Goal: Information Seeking & Learning: Learn about a topic

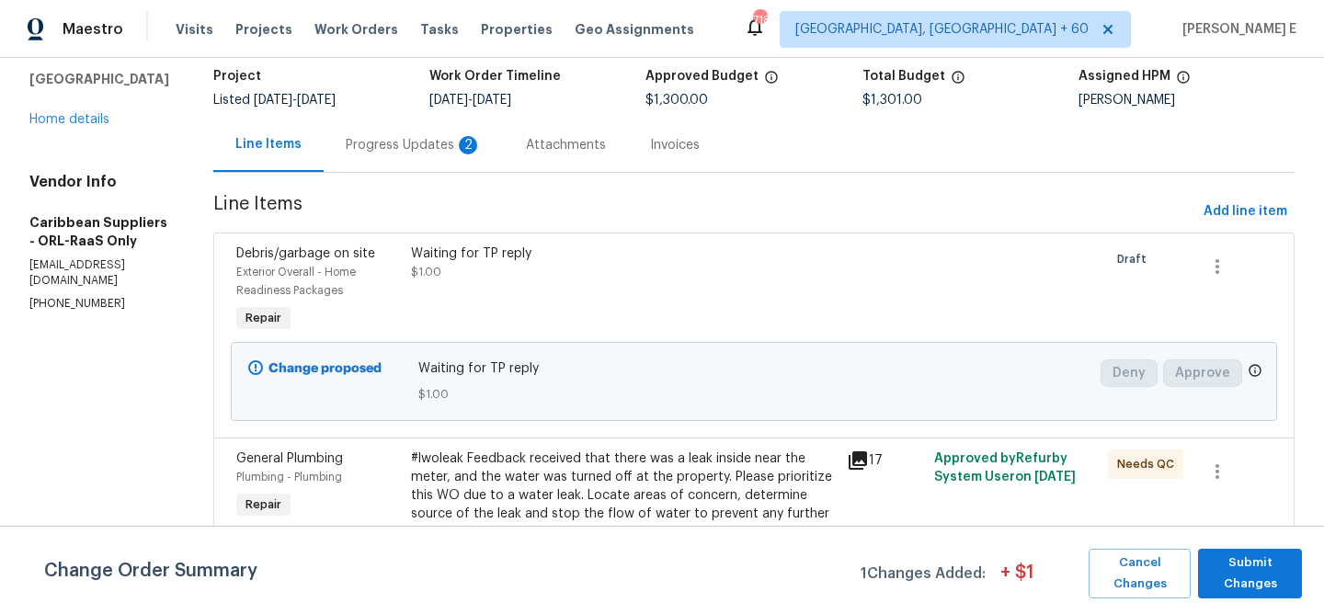
scroll to position [18, 0]
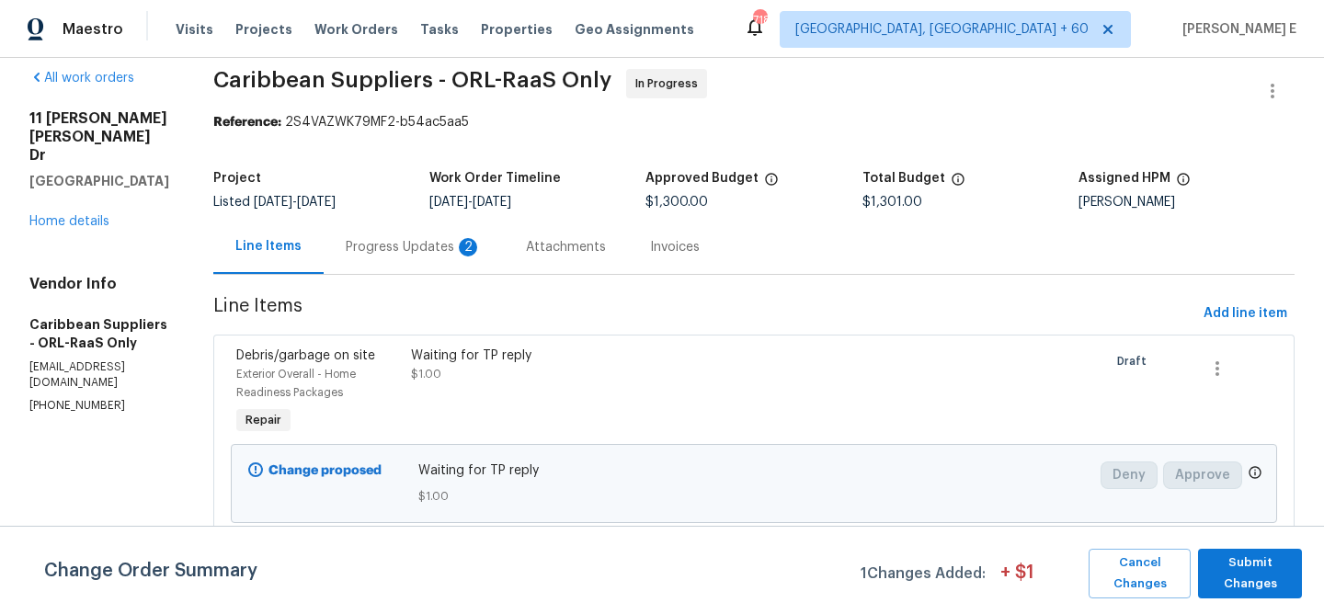
click at [429, 246] on div "Progress Updates 2" at bounding box center [414, 247] width 136 height 18
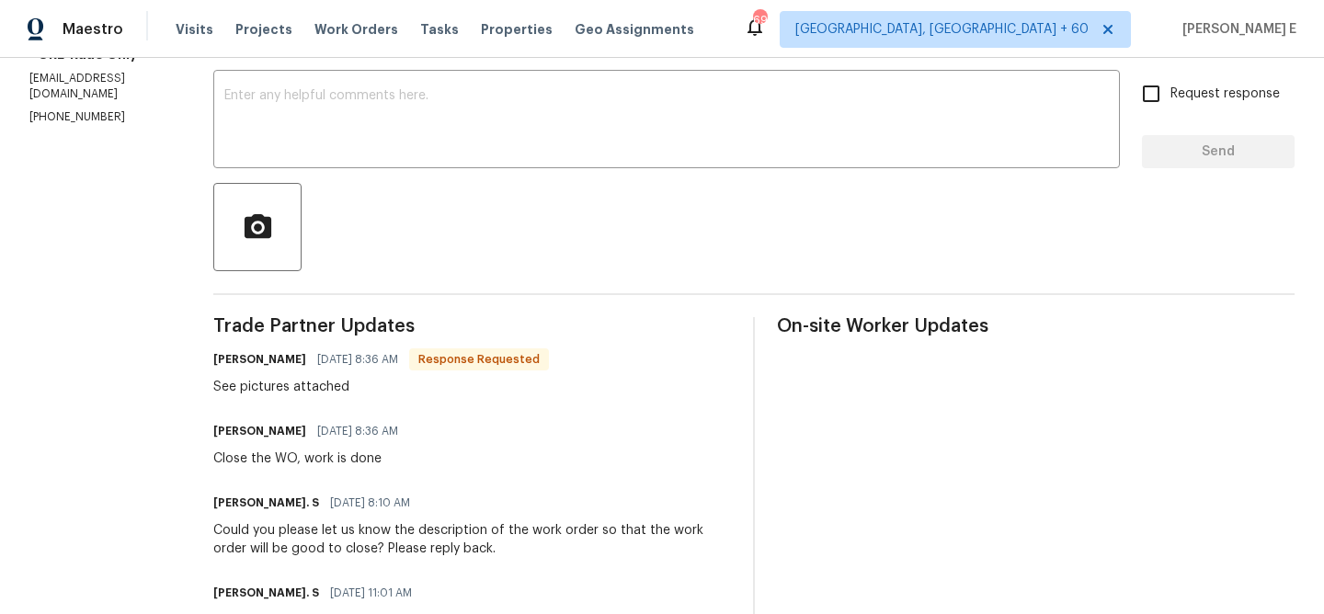
scroll to position [57, 0]
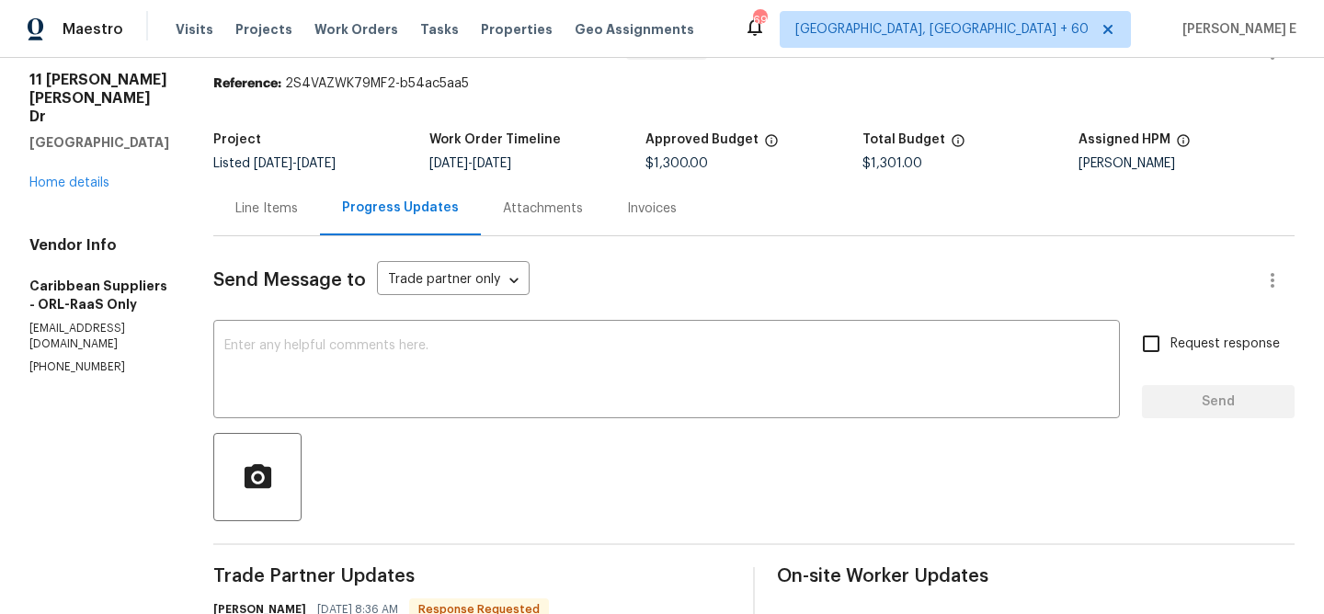
click at [320, 206] on div "Line Items" at bounding box center [266, 208] width 107 height 54
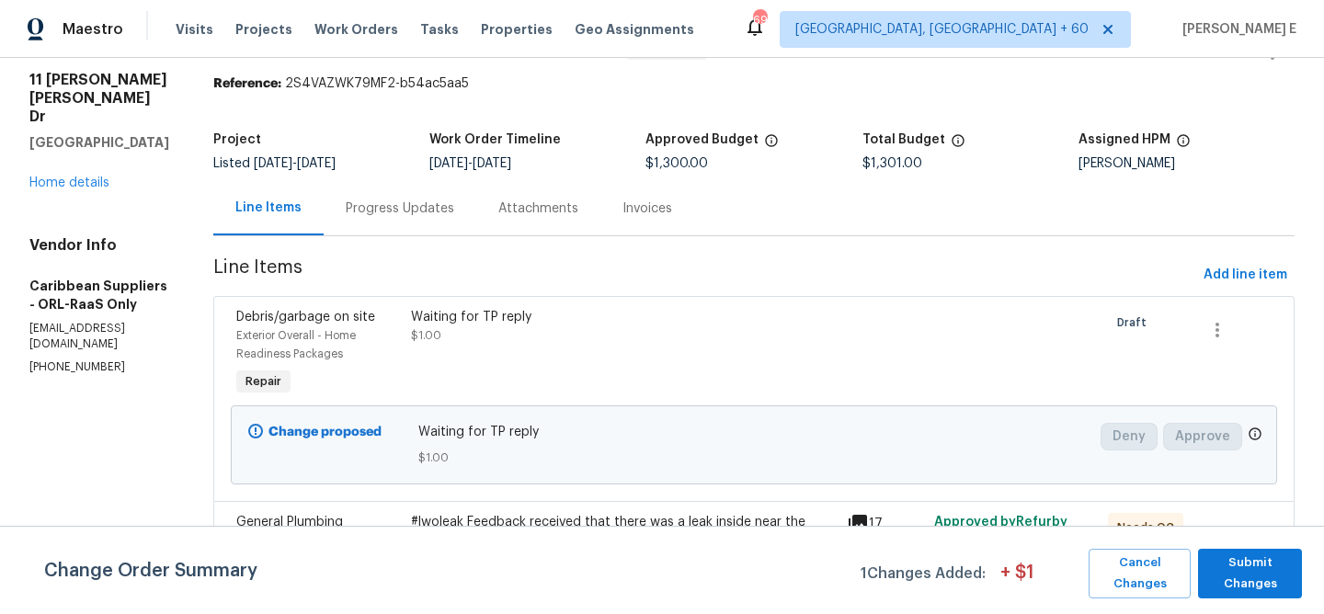
click at [437, 202] on div "Progress Updates" at bounding box center [400, 209] width 109 height 18
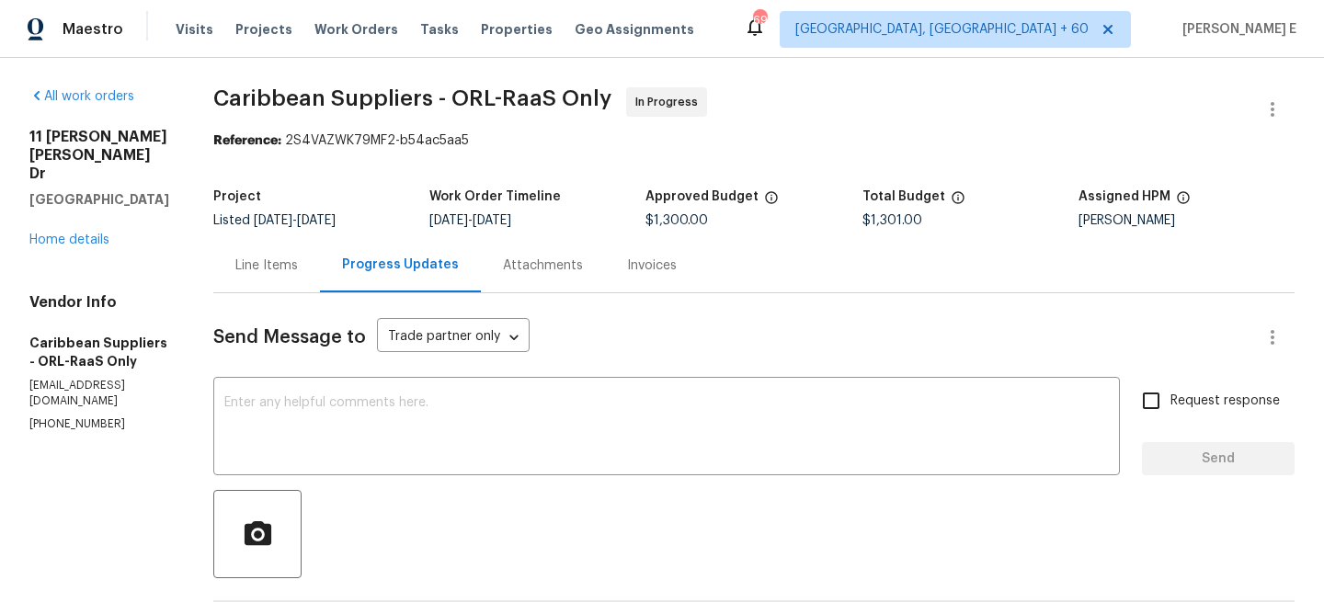
click at [298, 260] on div "Line Items" at bounding box center [266, 266] width 63 height 18
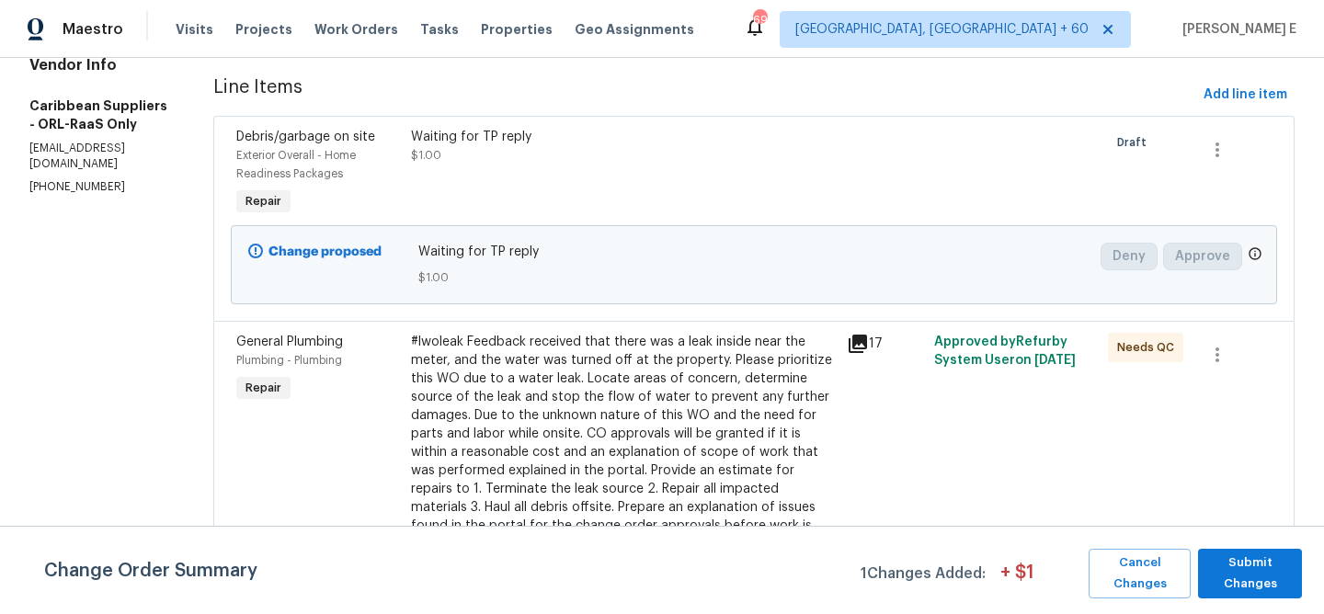
scroll to position [238, 0]
click at [867, 348] on icon at bounding box center [858, 343] width 18 height 18
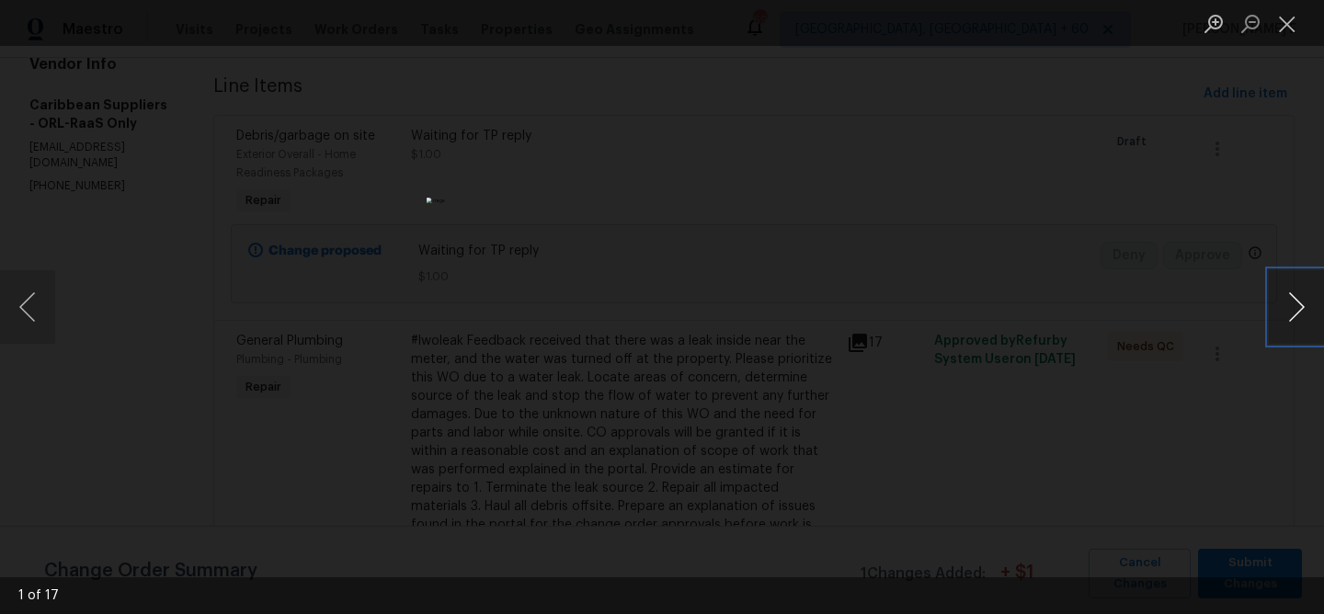
click at [1291, 307] on button "Next image" at bounding box center [1296, 307] width 55 height 74
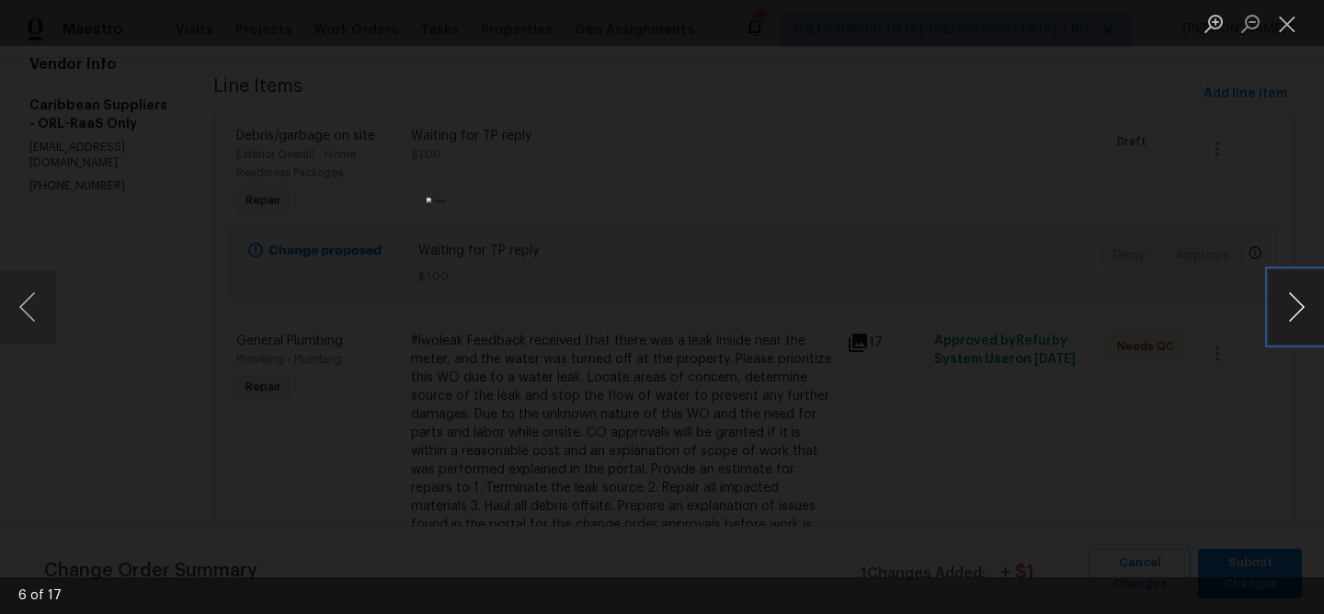
click at [1291, 307] on button "Next image" at bounding box center [1296, 307] width 55 height 74
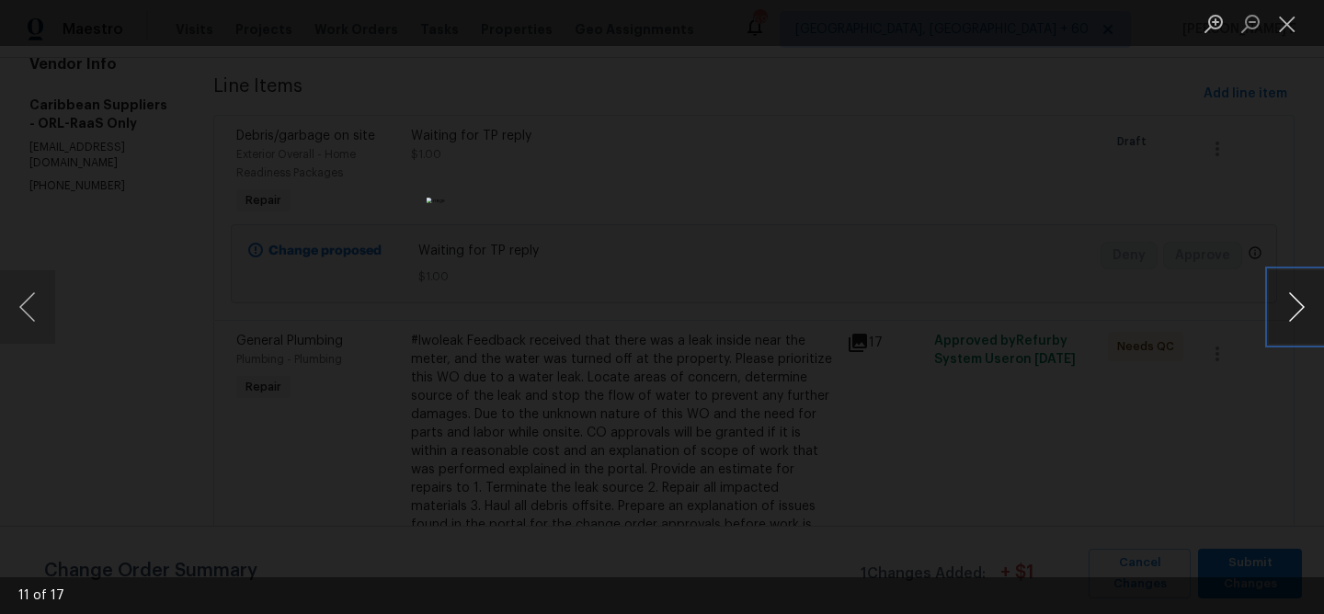
click at [1291, 307] on button "Next image" at bounding box center [1296, 307] width 55 height 74
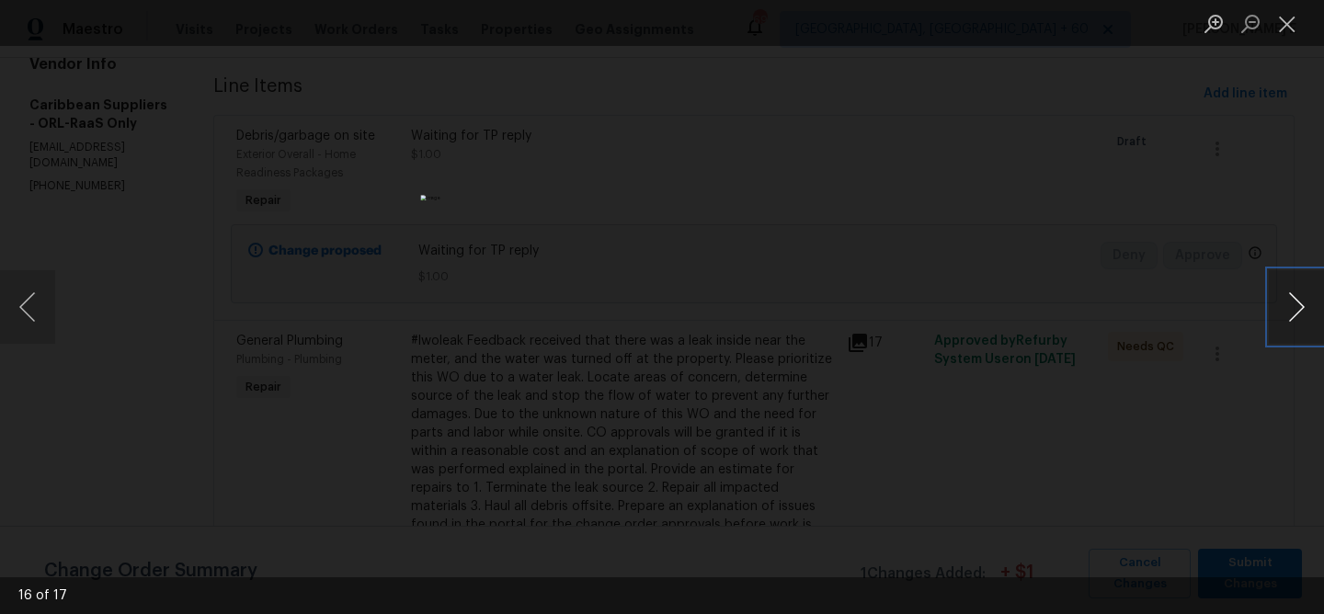
click at [1291, 307] on button "Next image" at bounding box center [1296, 307] width 55 height 74
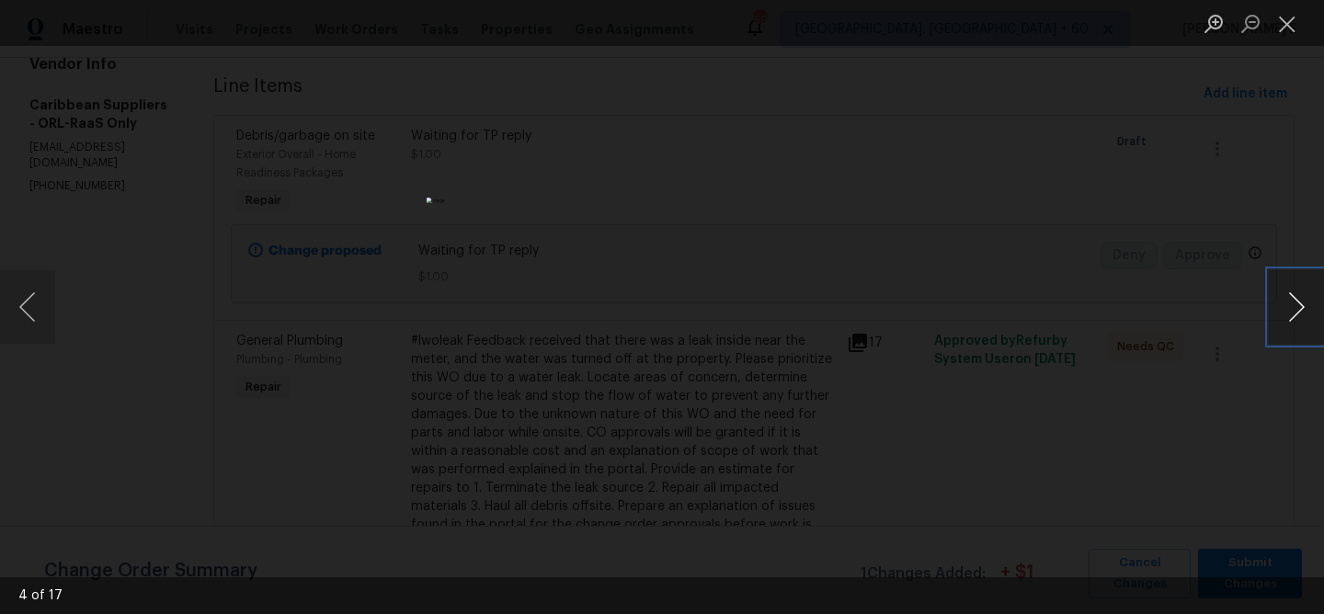
click at [1291, 307] on button "Next image" at bounding box center [1296, 307] width 55 height 74
click at [1274, 31] on button "Close lightbox" at bounding box center [1287, 23] width 37 height 32
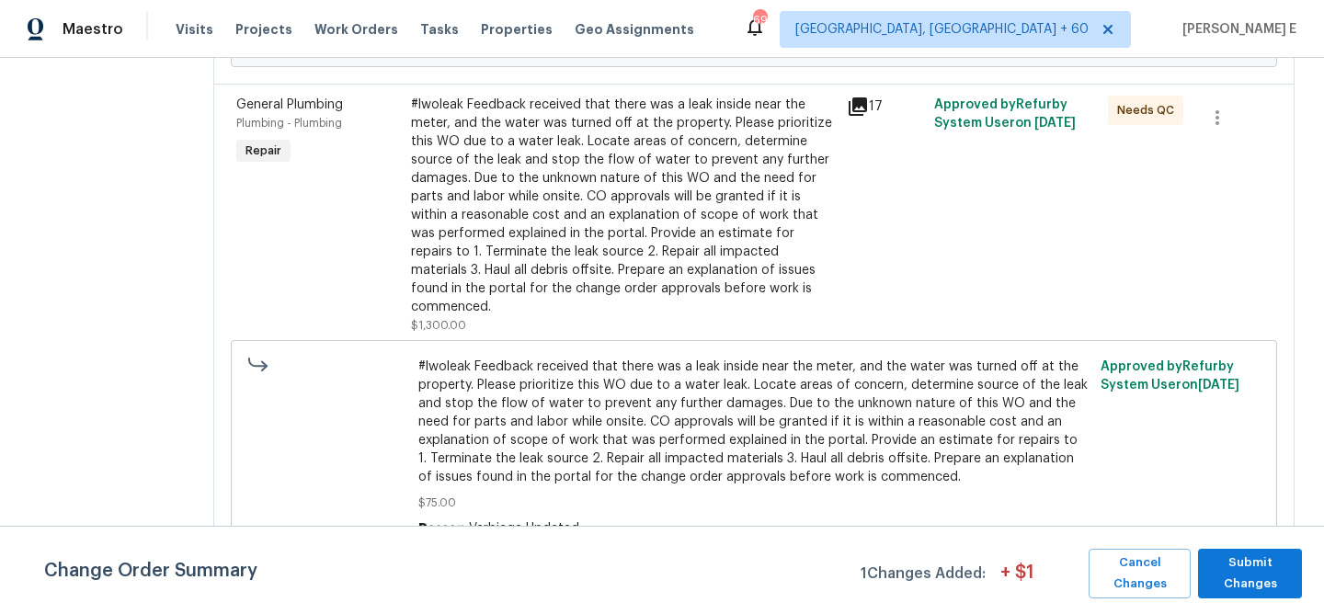
scroll to position [349, 0]
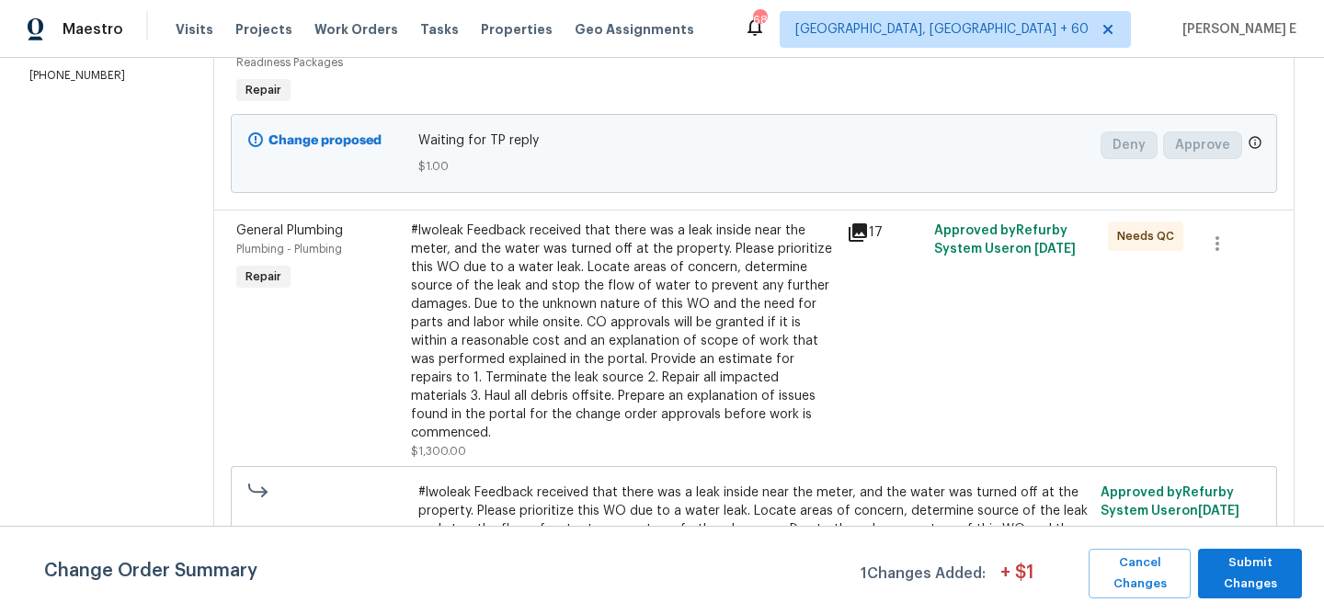
click at [867, 232] on icon at bounding box center [858, 232] width 18 height 18
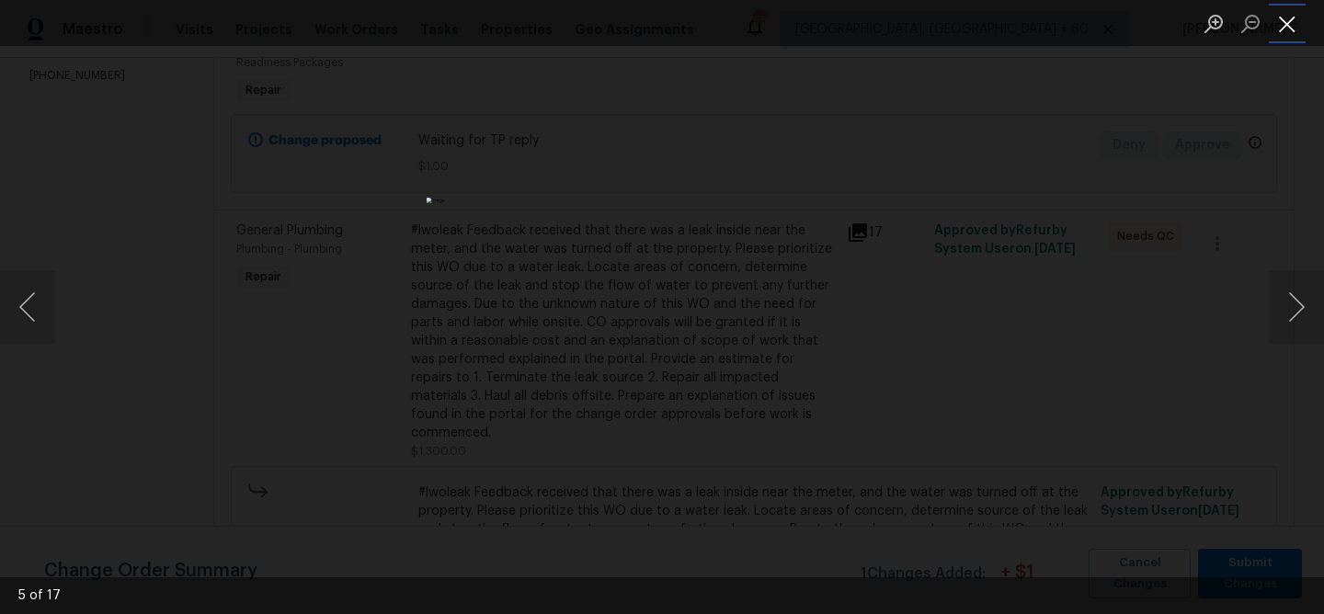
click at [1293, 19] on button "Close lightbox" at bounding box center [1287, 23] width 37 height 32
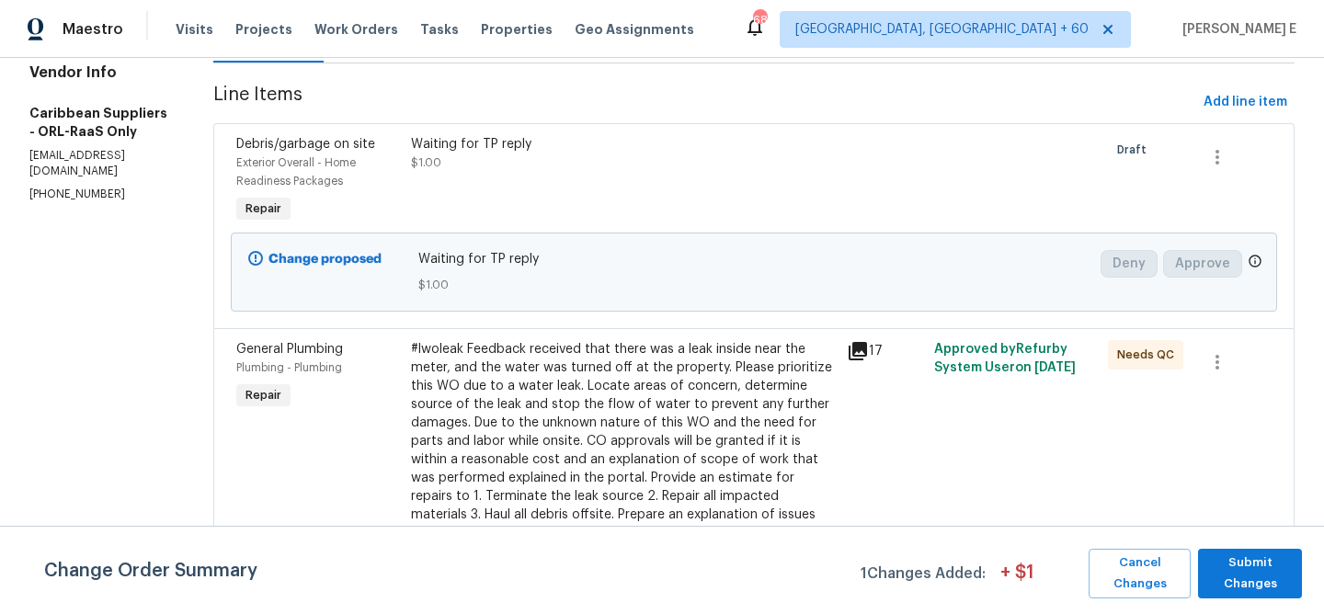
scroll to position [0, 0]
